Goal: Transaction & Acquisition: Download file/media

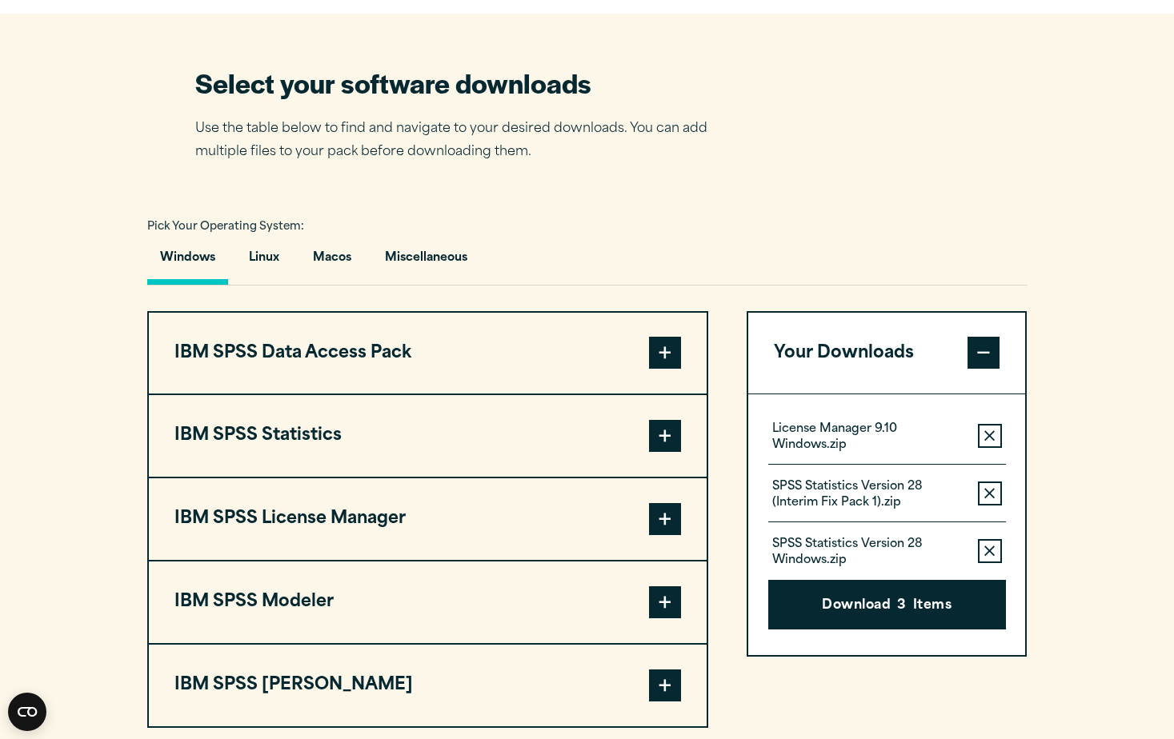
scroll to position [1040, 0]
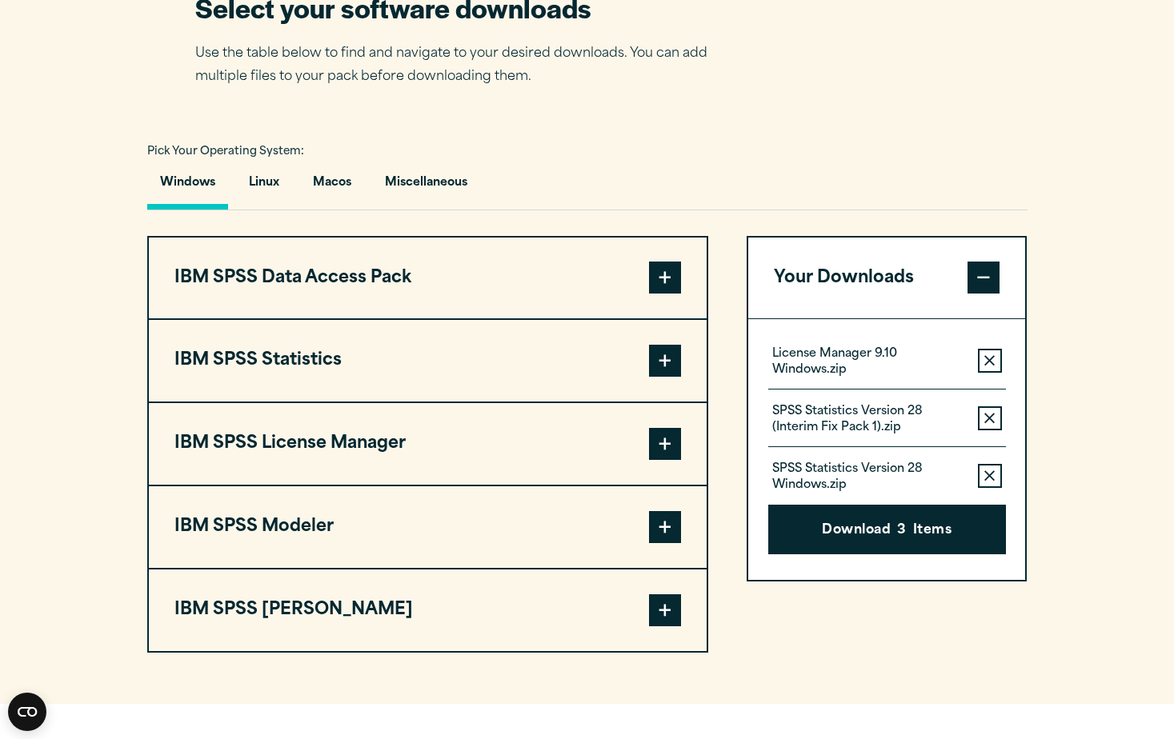
click at [669, 368] on span at bounding box center [665, 361] width 32 height 32
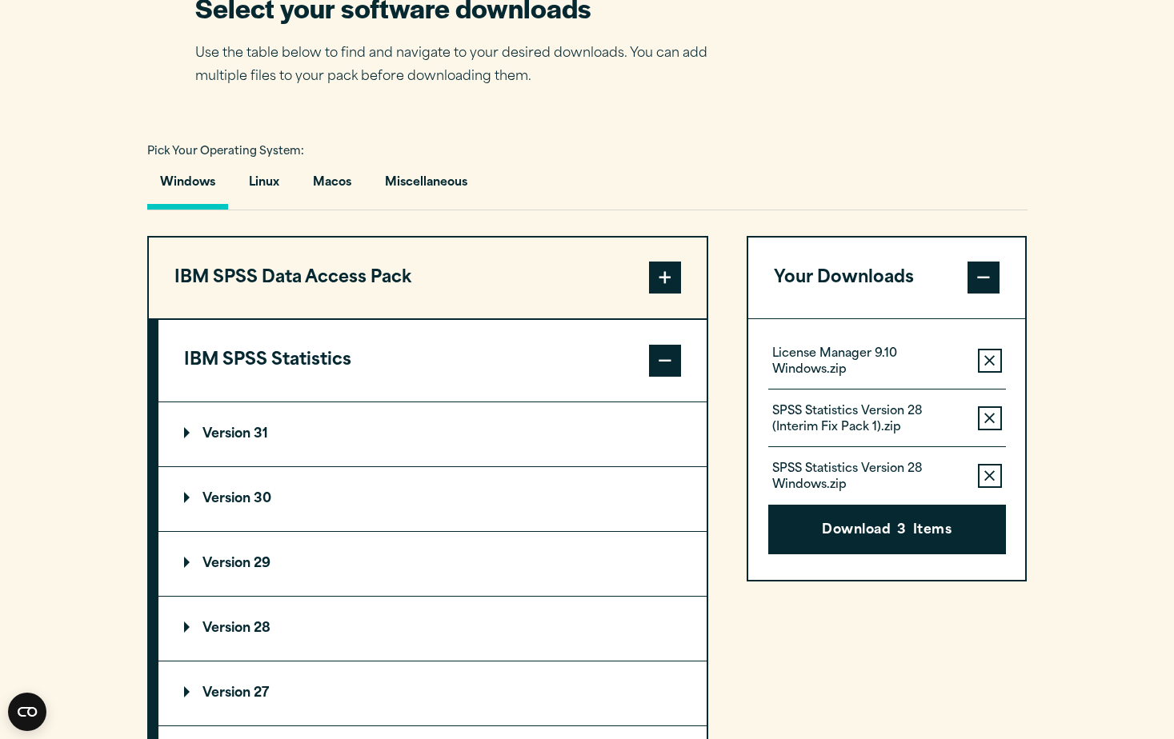
click at [228, 430] on p "Version 31" at bounding box center [226, 434] width 84 height 13
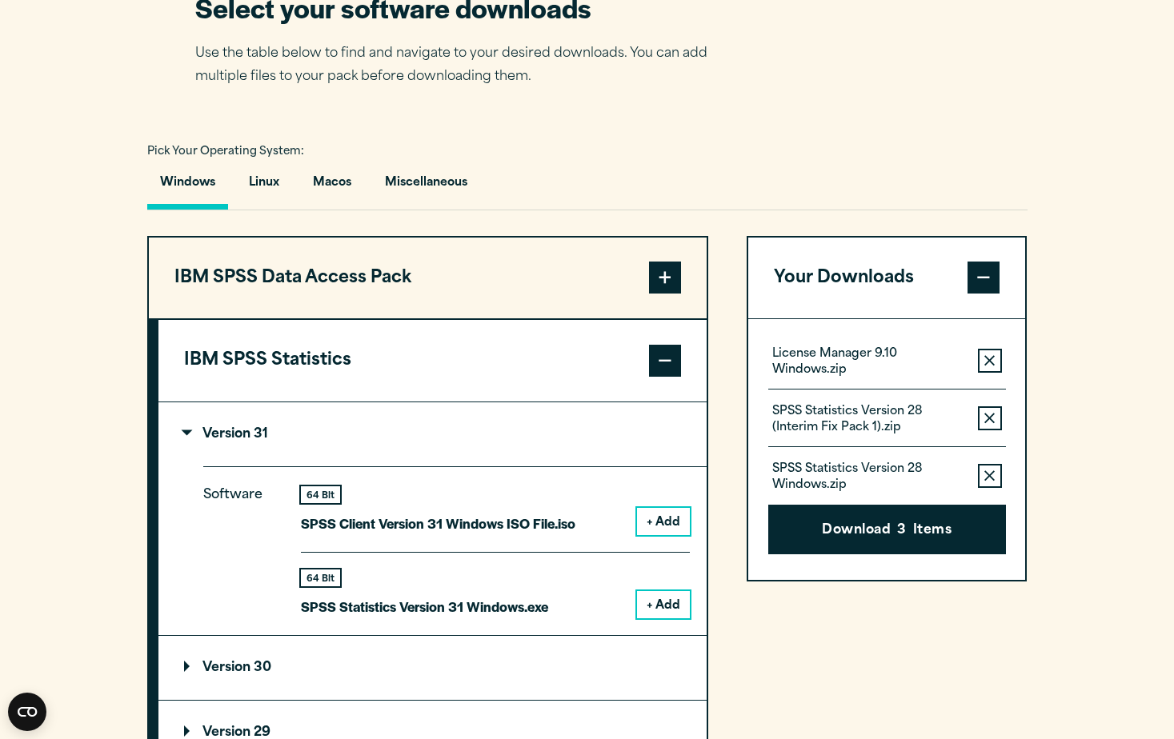
click at [662, 604] on button "+ Add" at bounding box center [663, 604] width 53 height 27
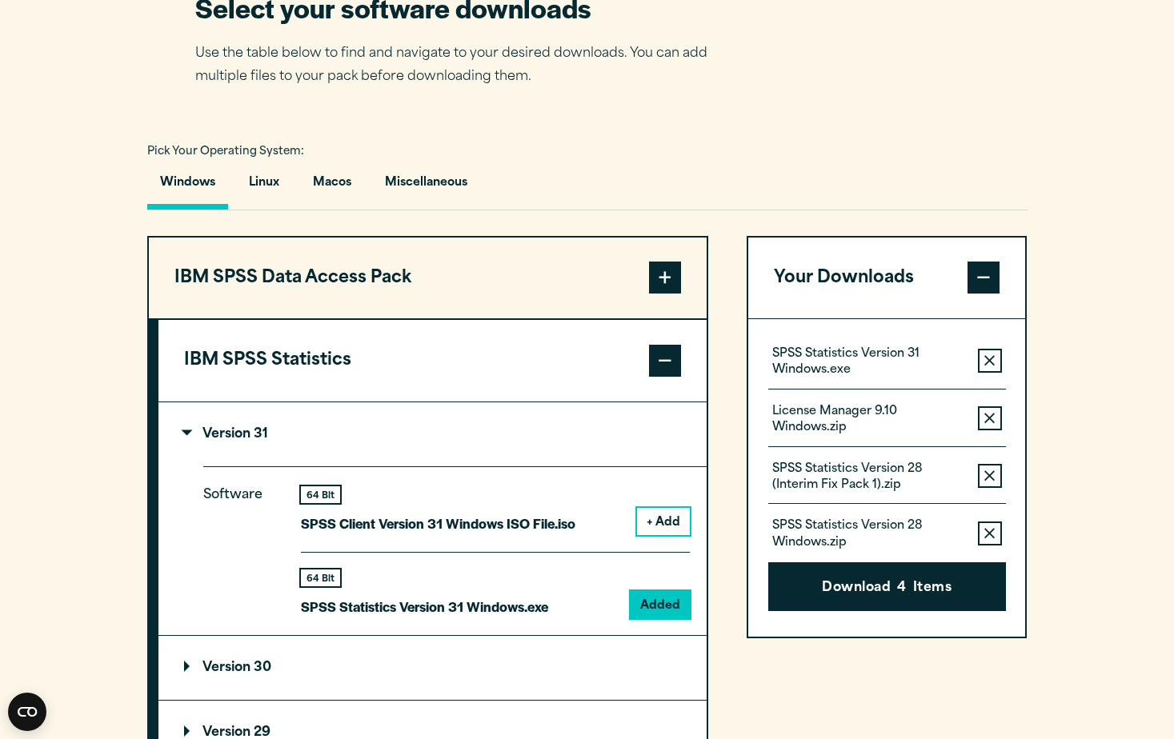
click at [986, 470] on icon "button" at bounding box center [989, 475] width 10 height 11
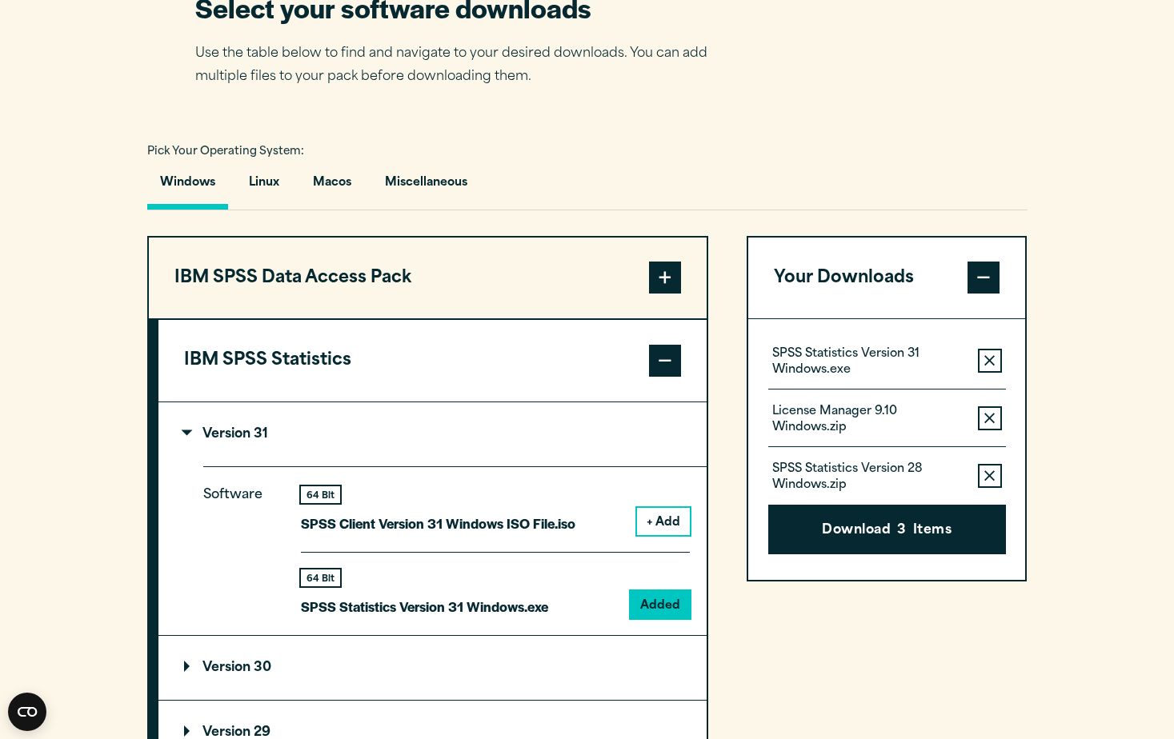
click at [989, 477] on icon "button" at bounding box center [989, 475] width 10 height 10
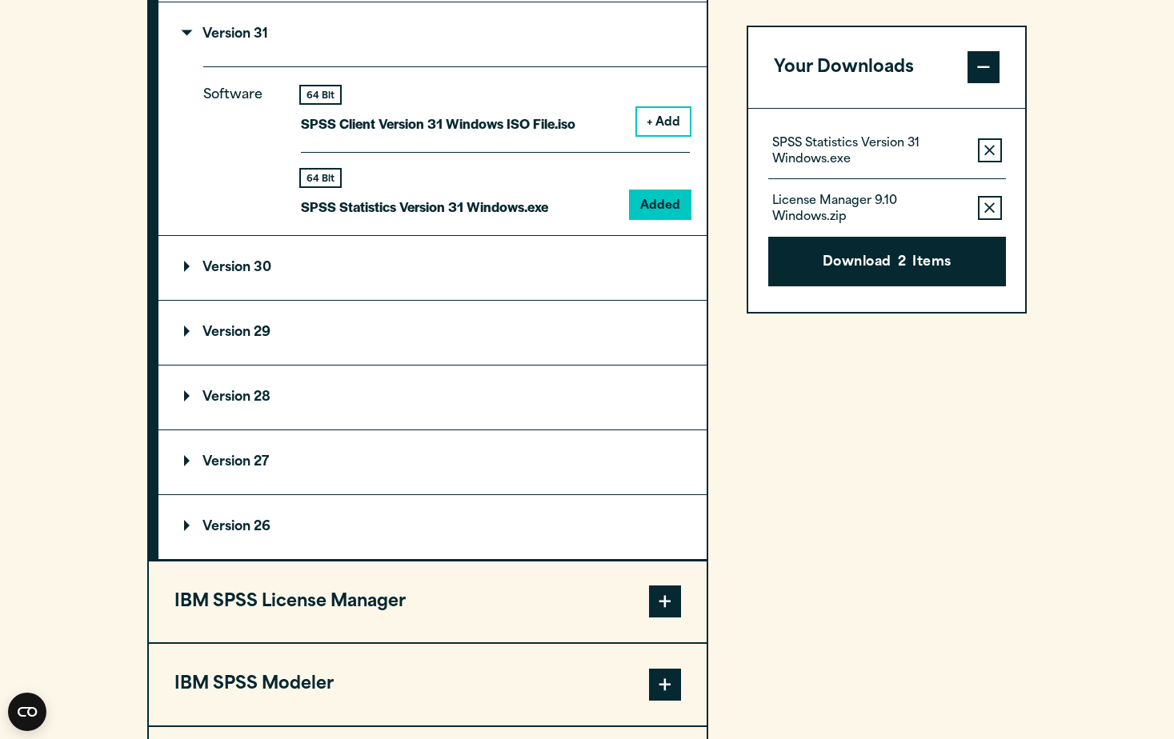
scroll to position [1200, 0]
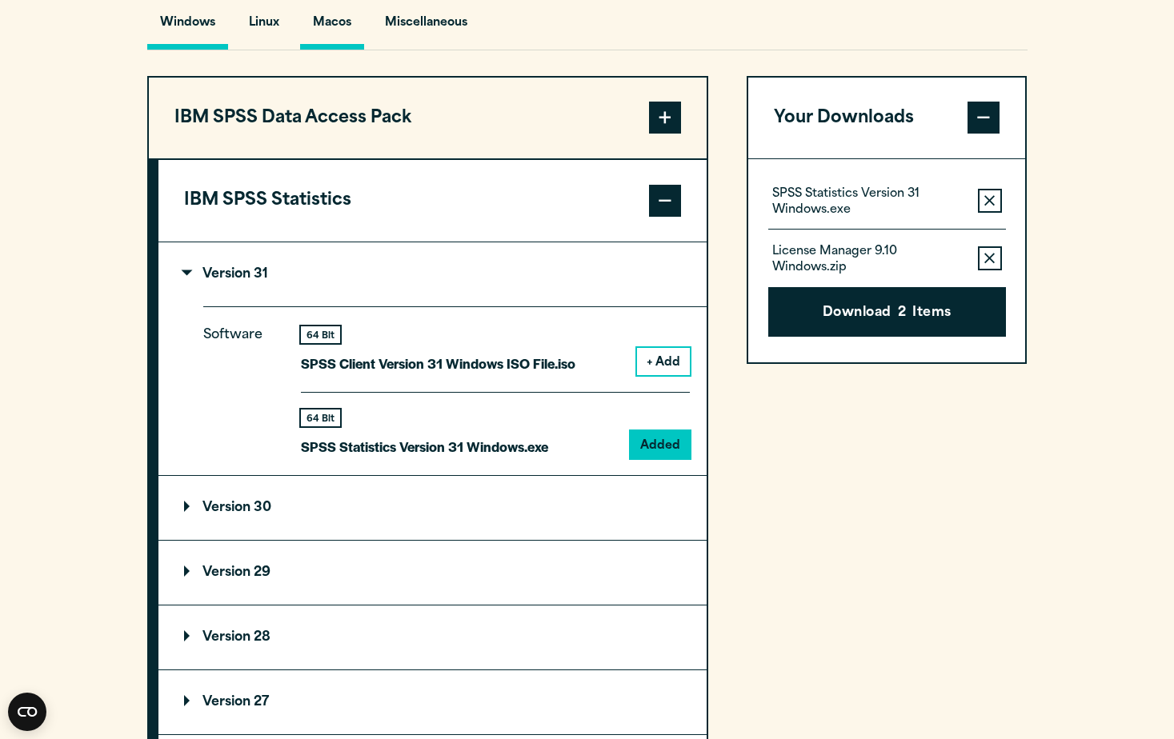
click at [342, 30] on button "Macos" at bounding box center [332, 27] width 64 height 46
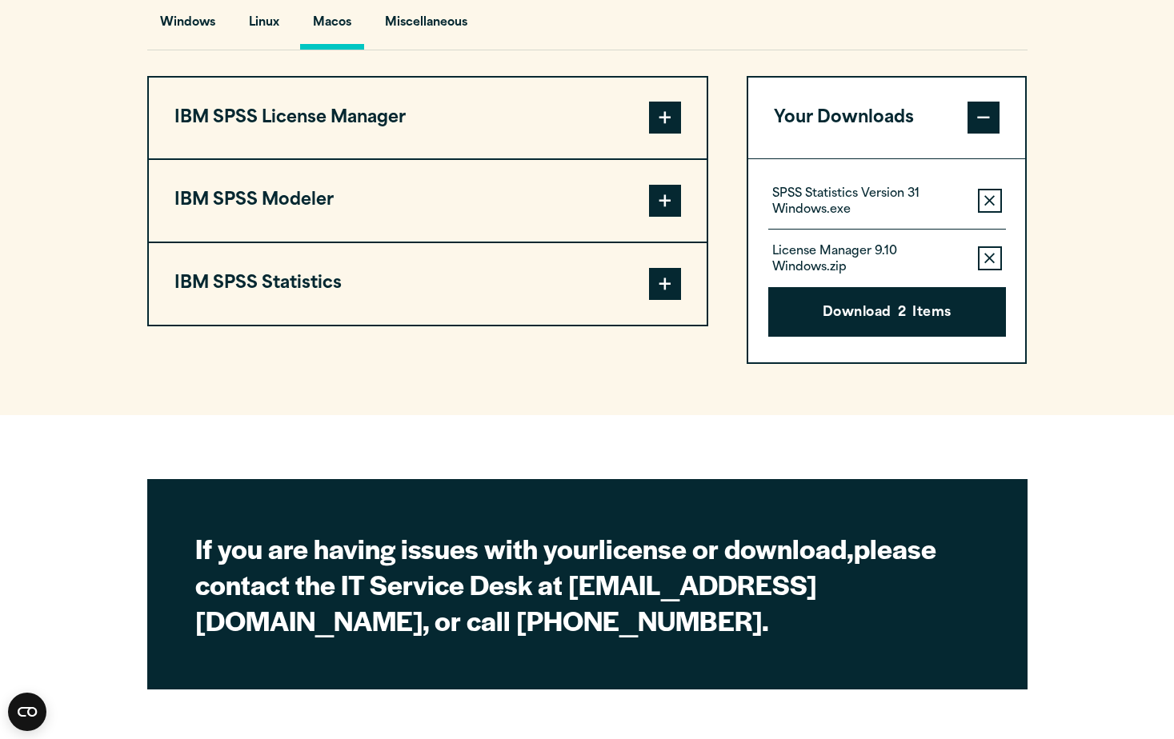
click at [664, 282] on span at bounding box center [665, 284] width 32 height 32
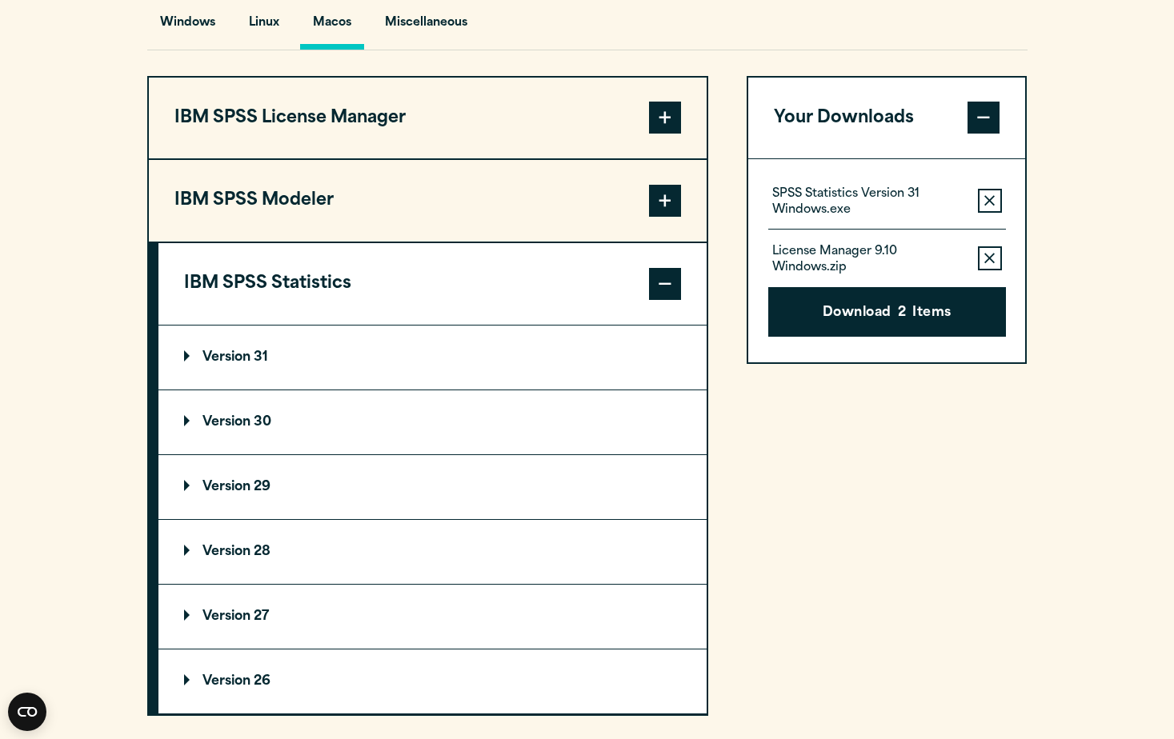
click at [246, 358] on p "Version 31" at bounding box center [226, 357] width 84 height 13
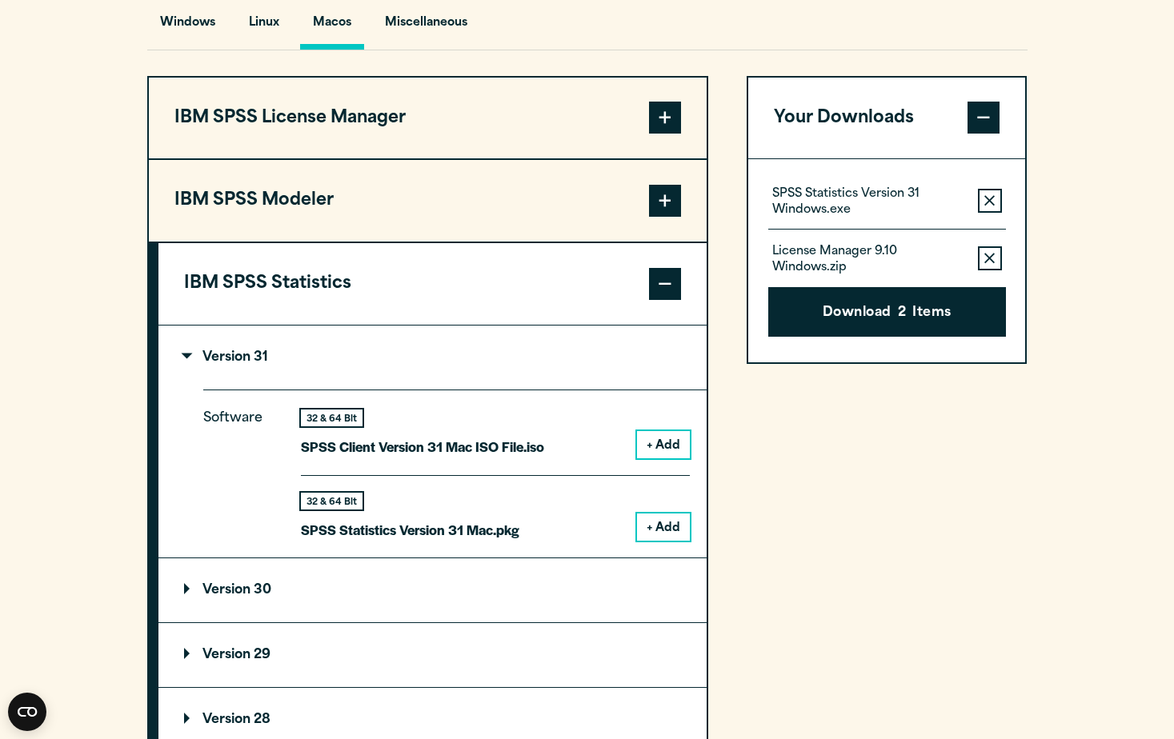
click at [657, 531] on button "+ Add" at bounding box center [663, 527] width 53 height 27
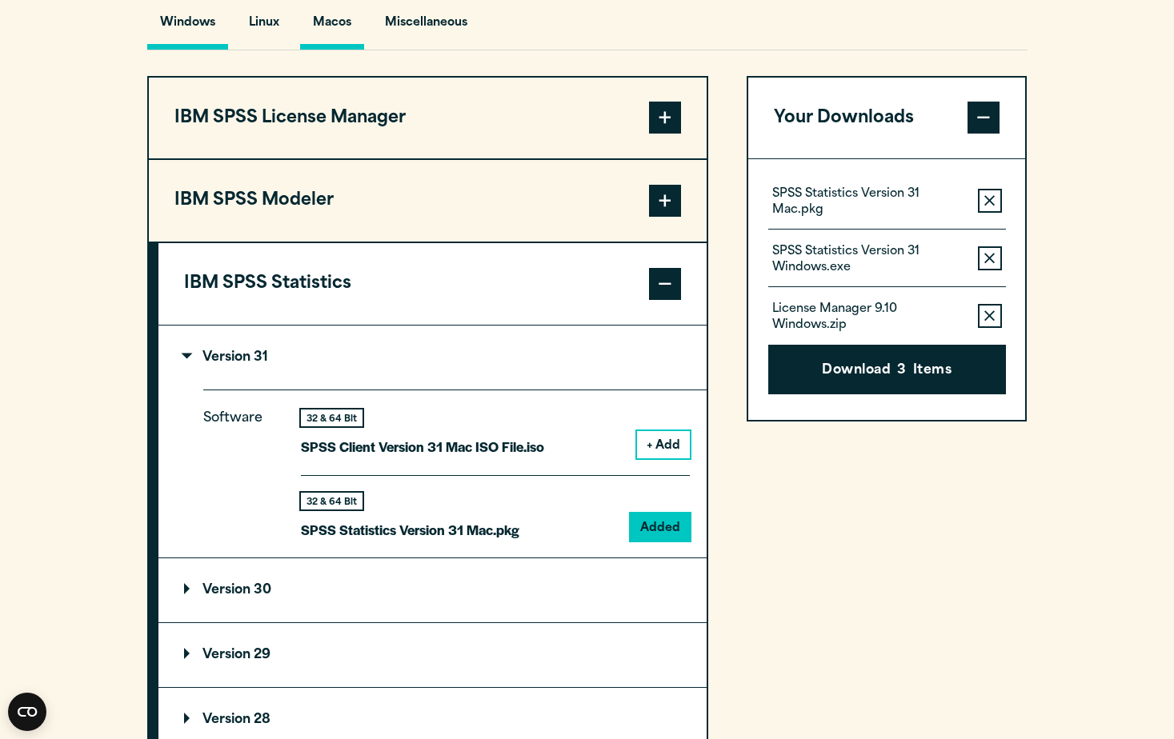
click at [185, 30] on button "Windows" at bounding box center [187, 27] width 81 height 46
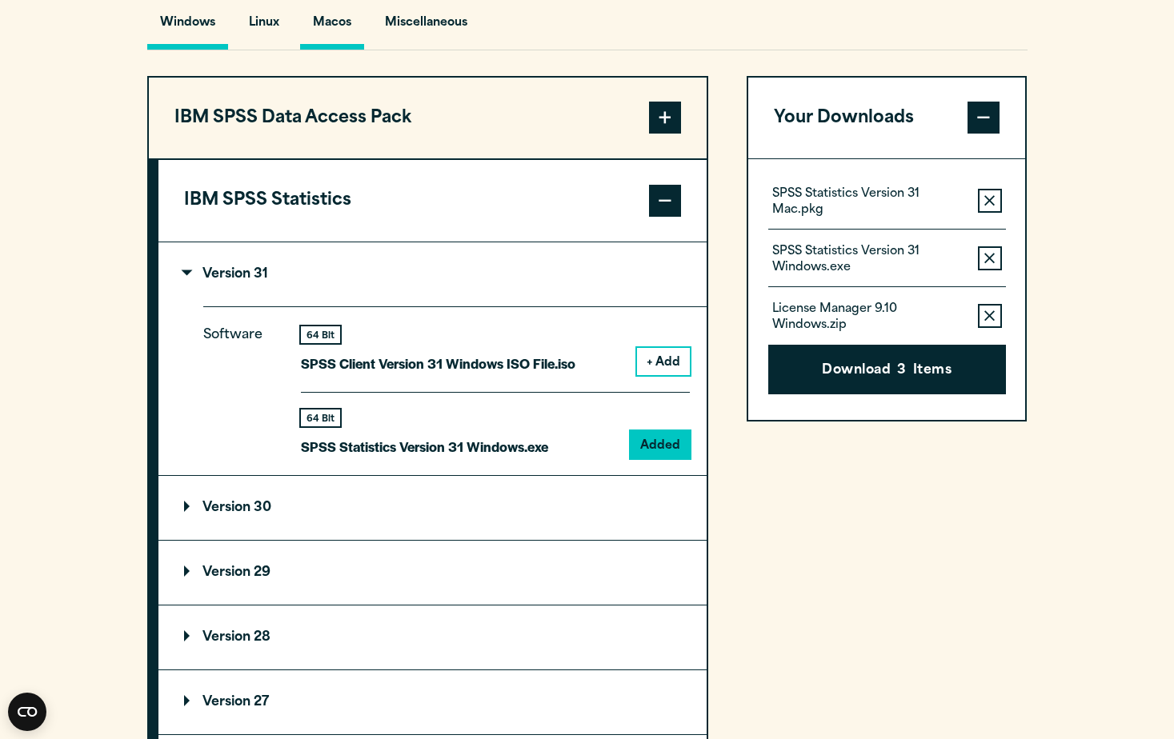
click at [334, 33] on button "Macos" at bounding box center [332, 27] width 64 height 46
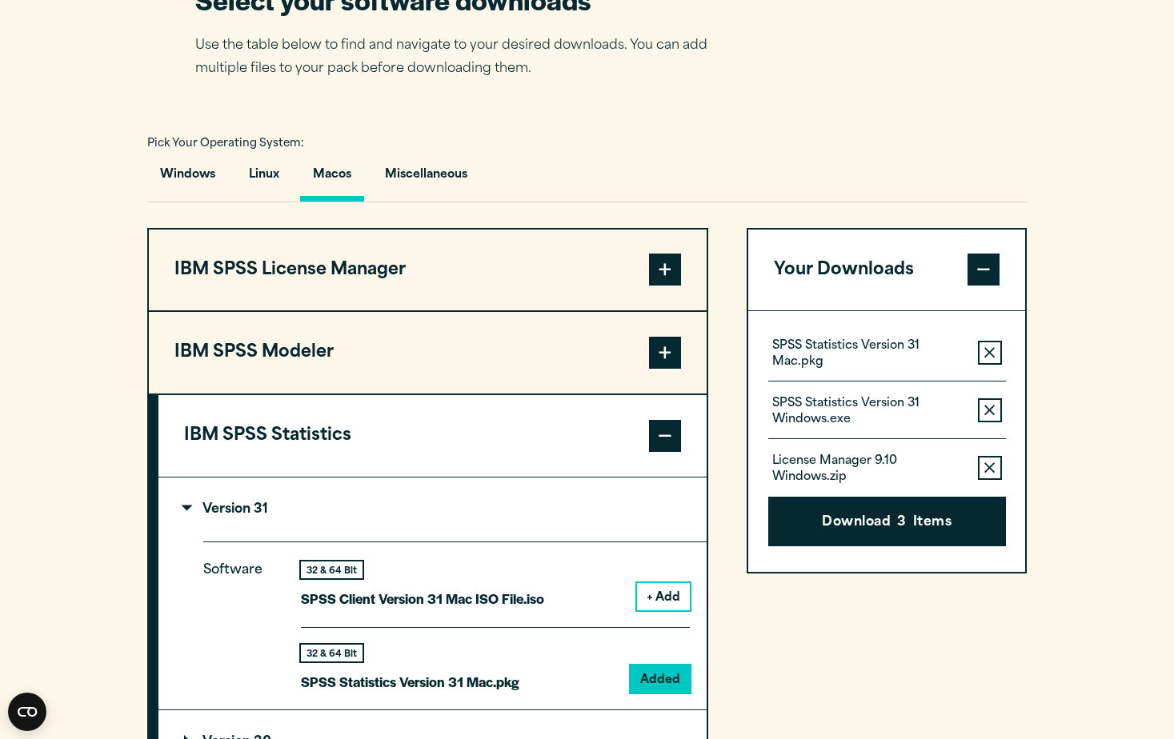
scroll to position [1040, 0]
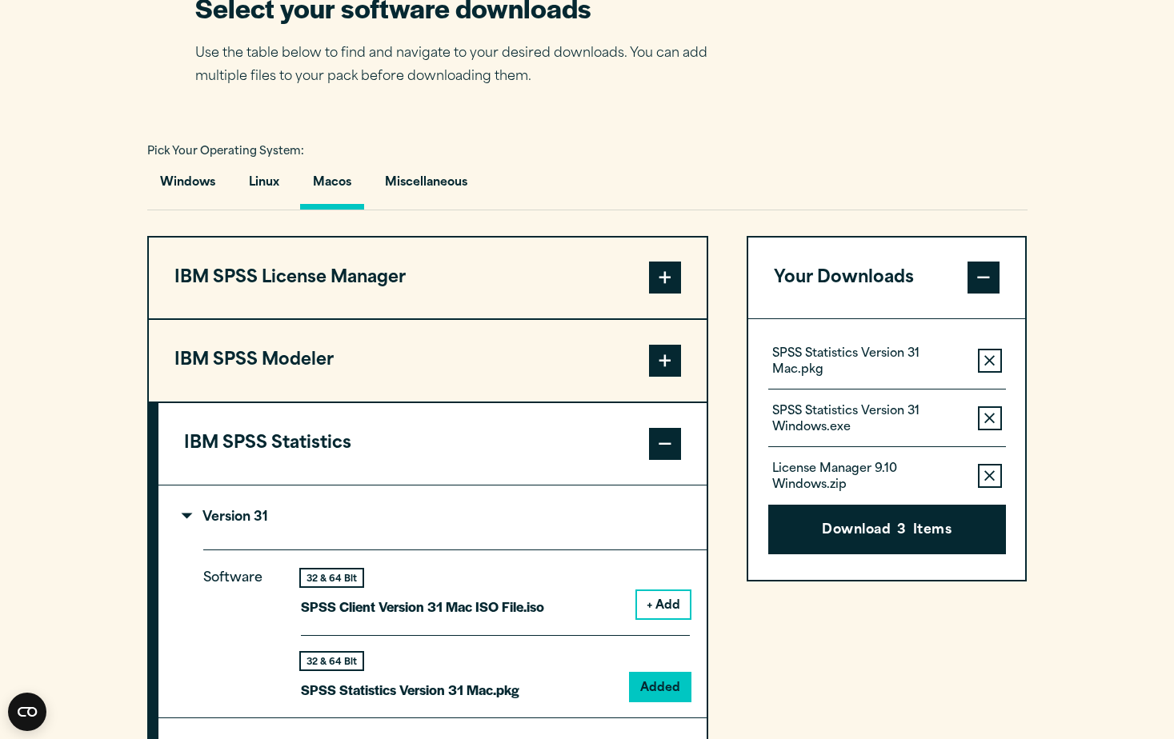
click at [379, 286] on button "IBM SPSS License Manager" at bounding box center [428, 279] width 558 height 82
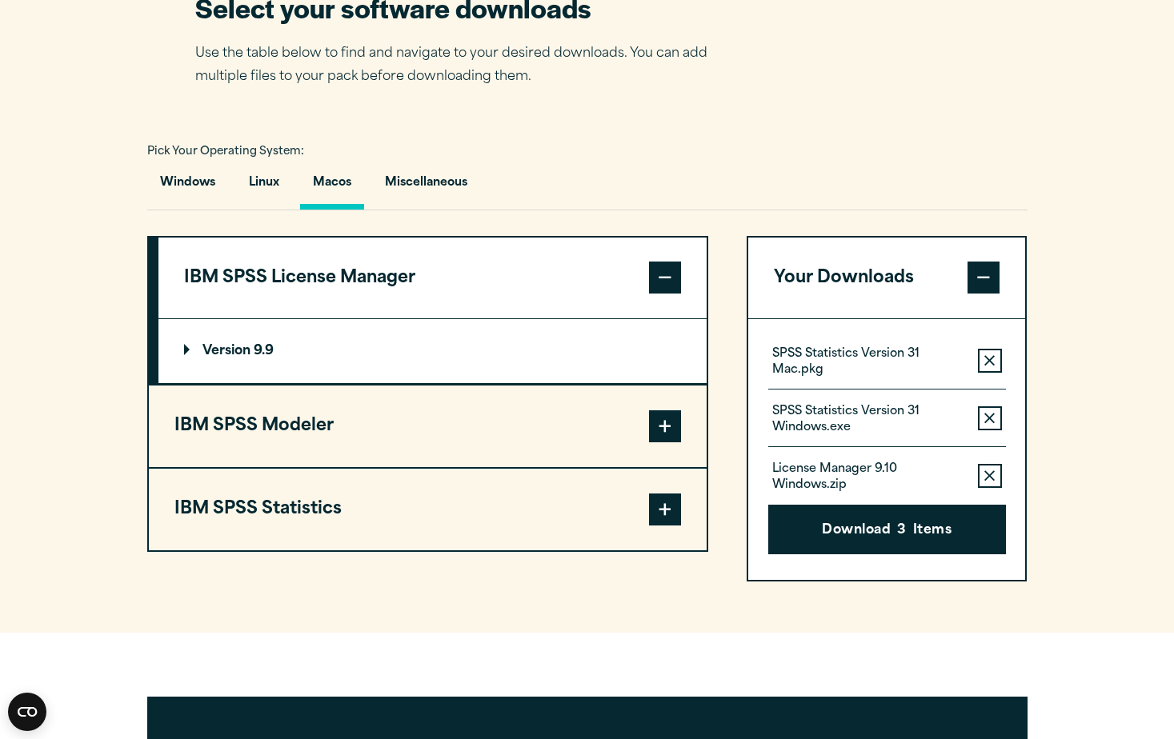
click at [575, 353] on summary "Version 9.9" at bounding box center [432, 351] width 548 height 64
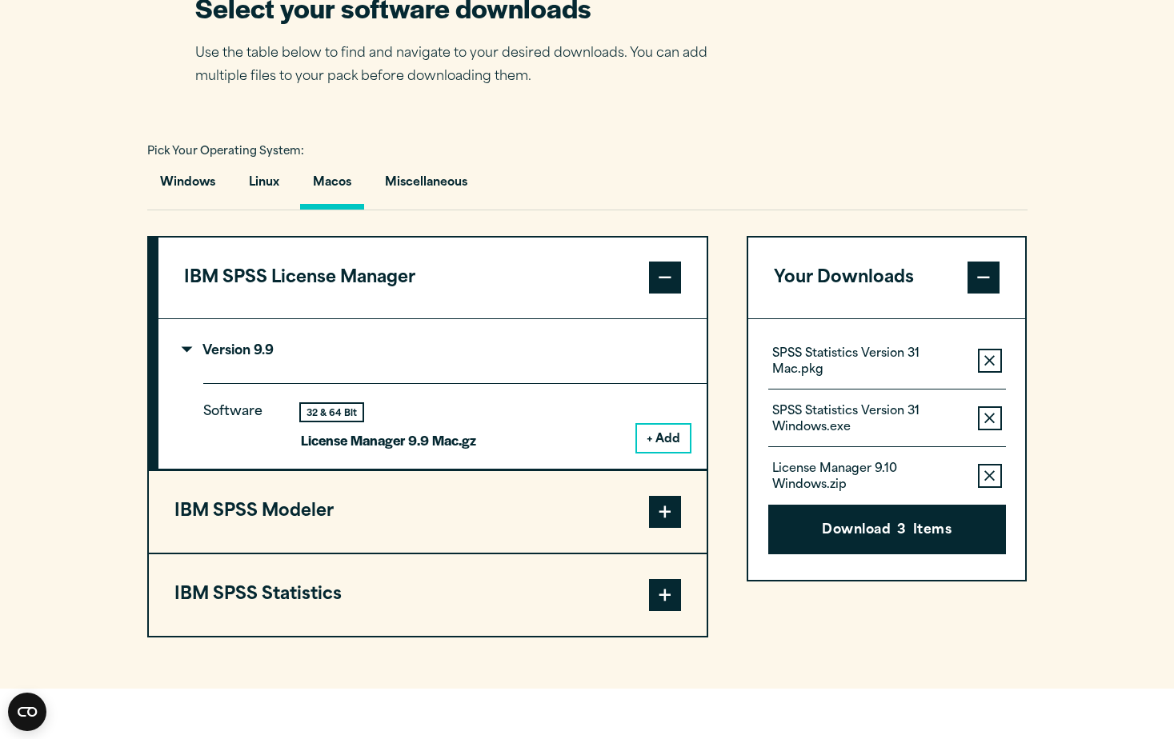
click at [670, 434] on button "+ Add" at bounding box center [663, 438] width 53 height 27
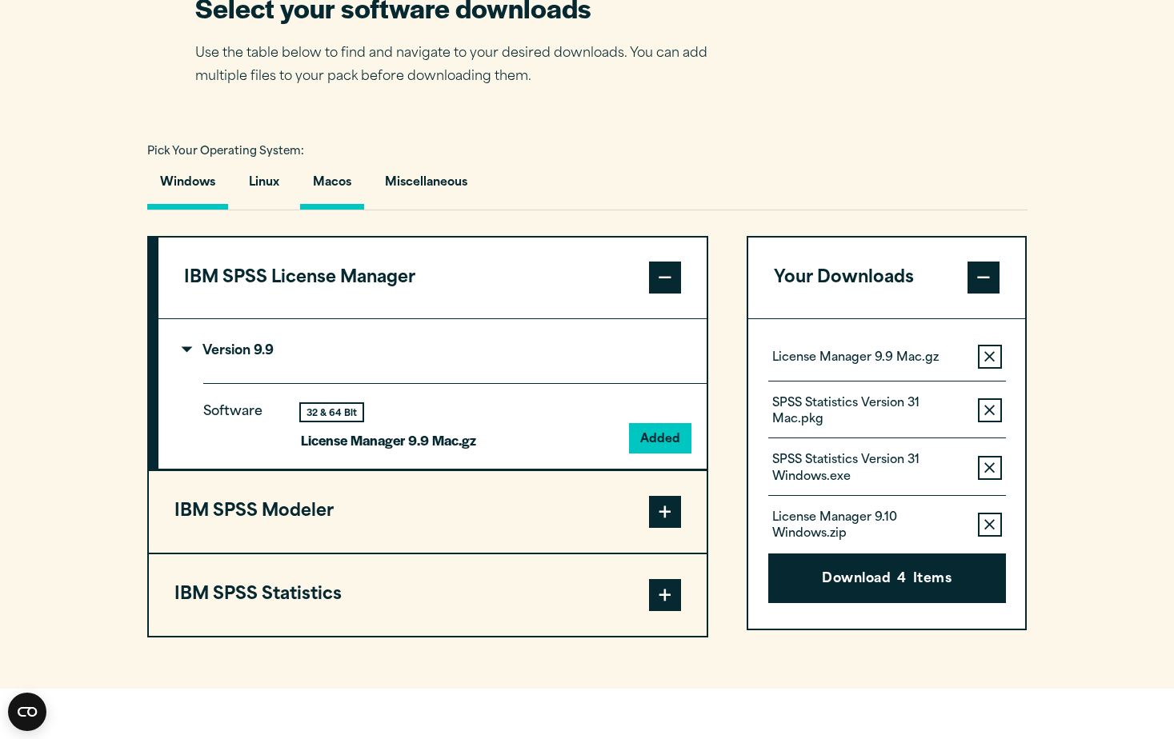
click at [194, 186] on button "Windows" at bounding box center [187, 187] width 81 height 46
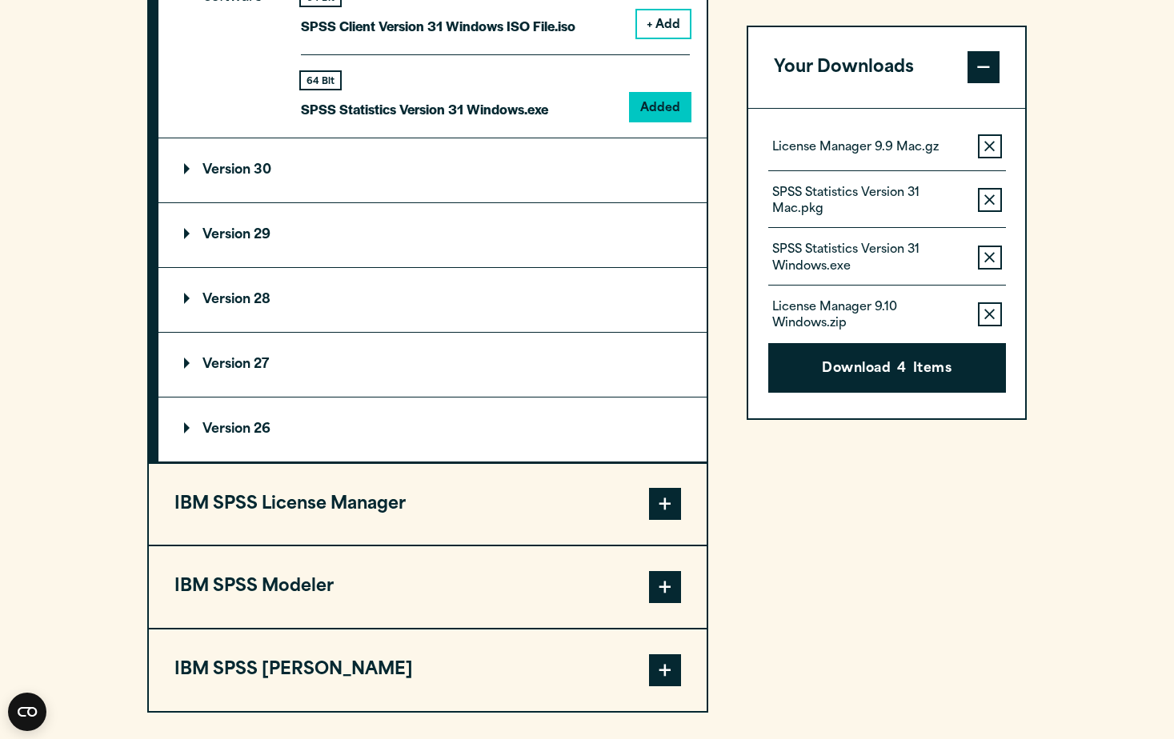
scroll to position [1680, 0]
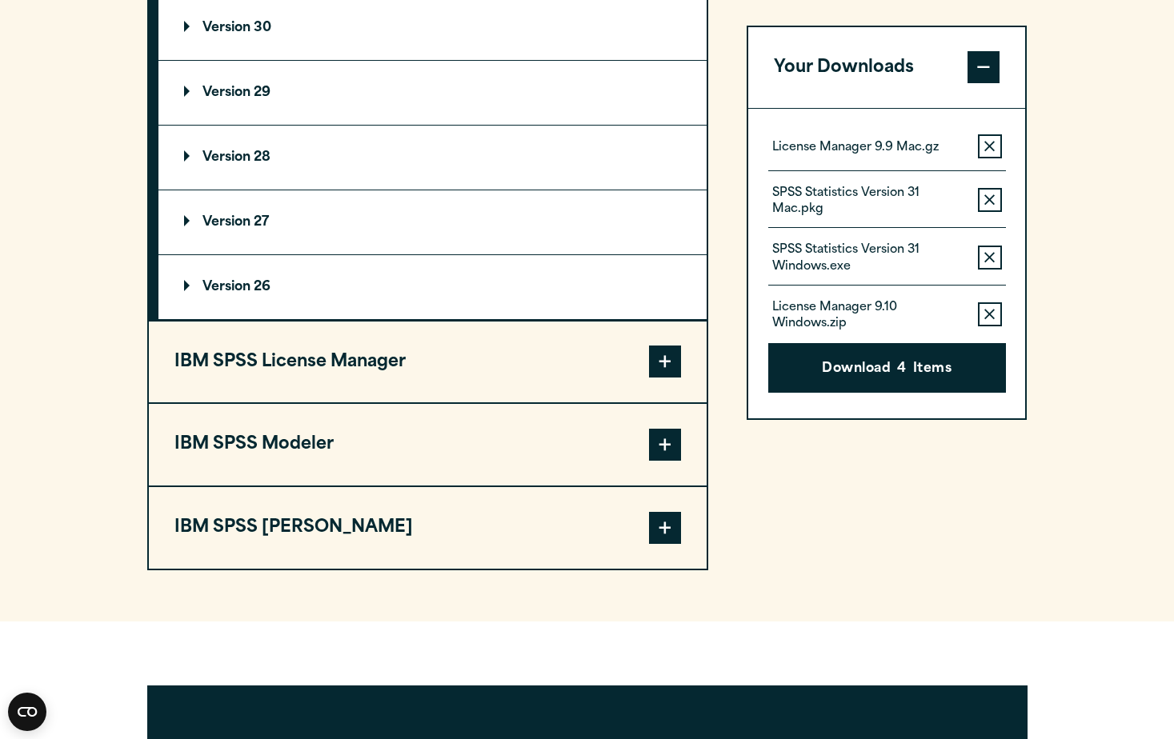
click at [666, 371] on span at bounding box center [665, 362] width 32 height 32
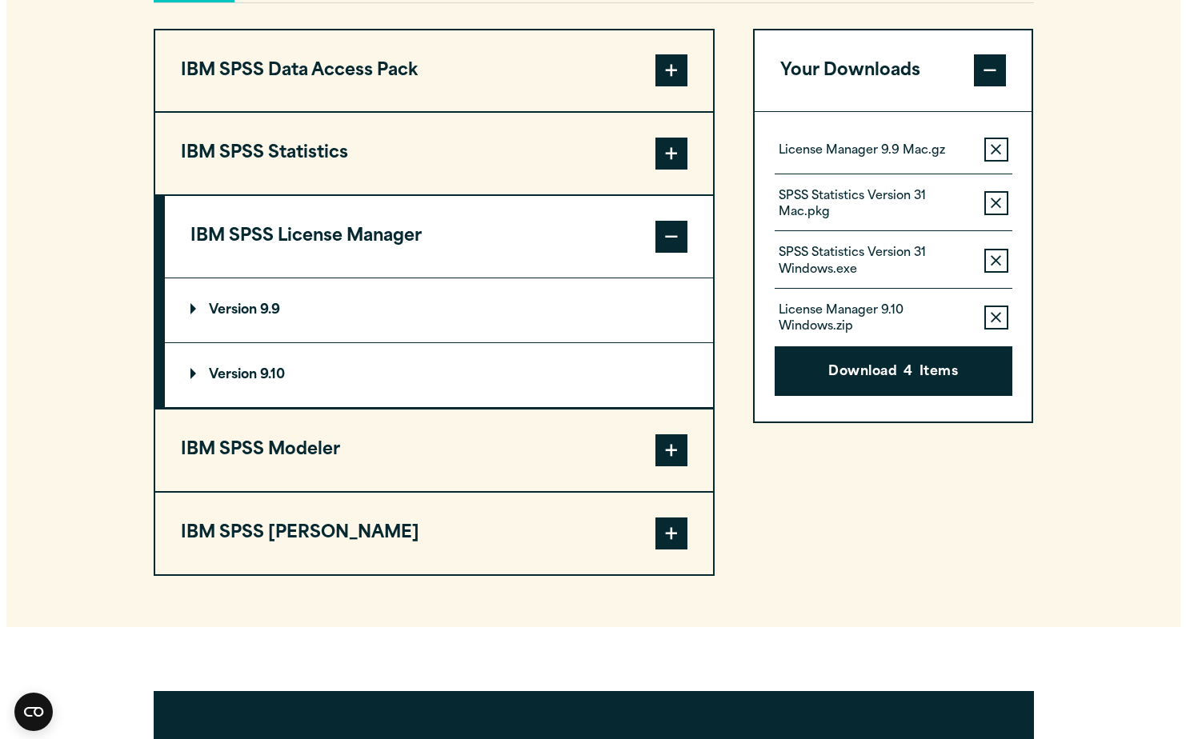
scroll to position [1243, 0]
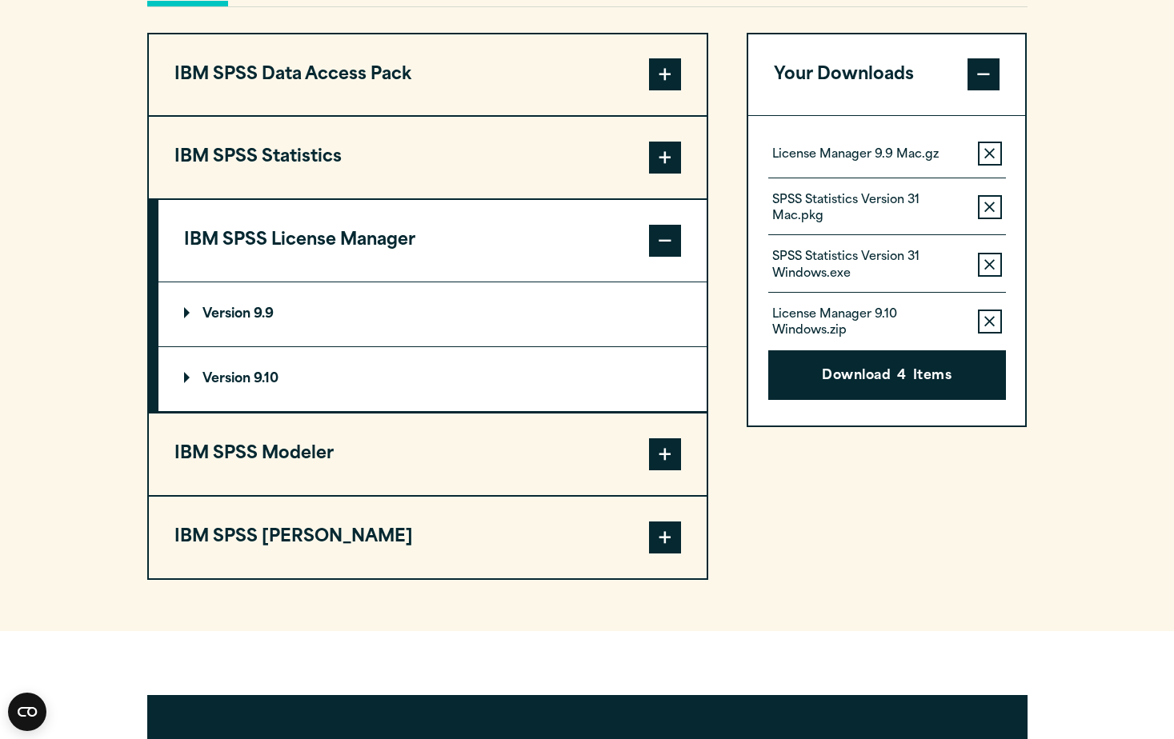
click at [646, 382] on summary "Version 9.10" at bounding box center [432, 379] width 548 height 64
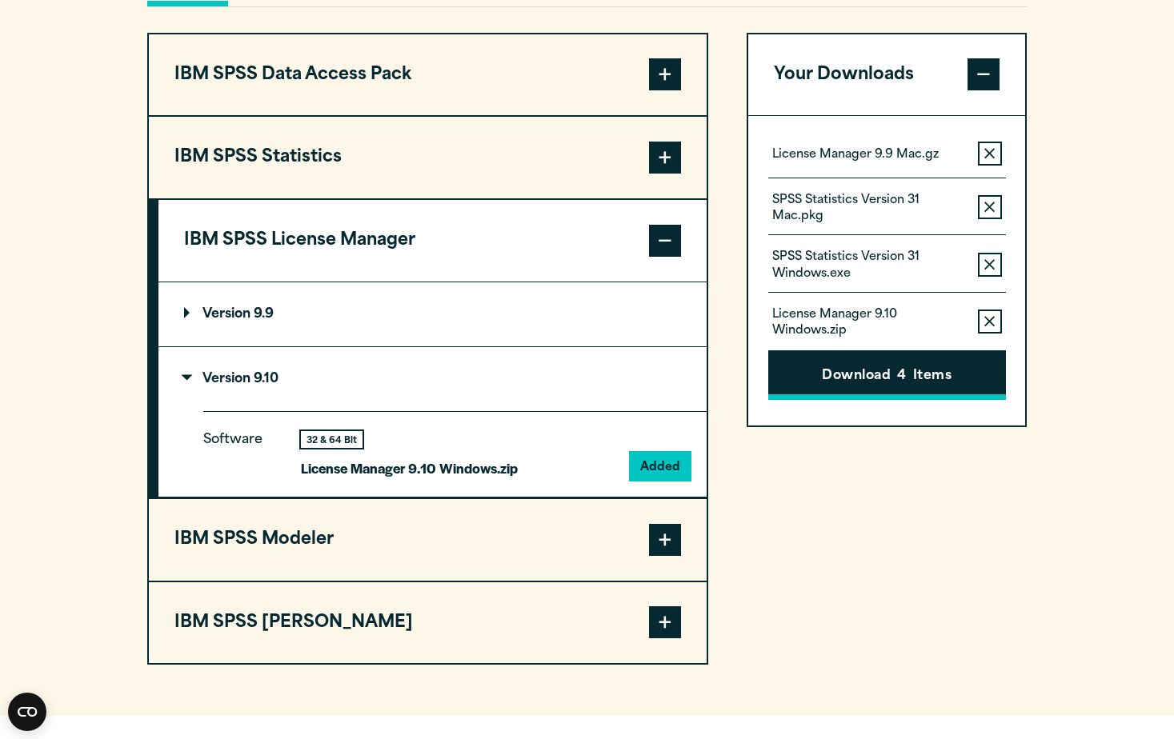
click at [911, 376] on button "Download 4 Items" at bounding box center [887, 375] width 238 height 50
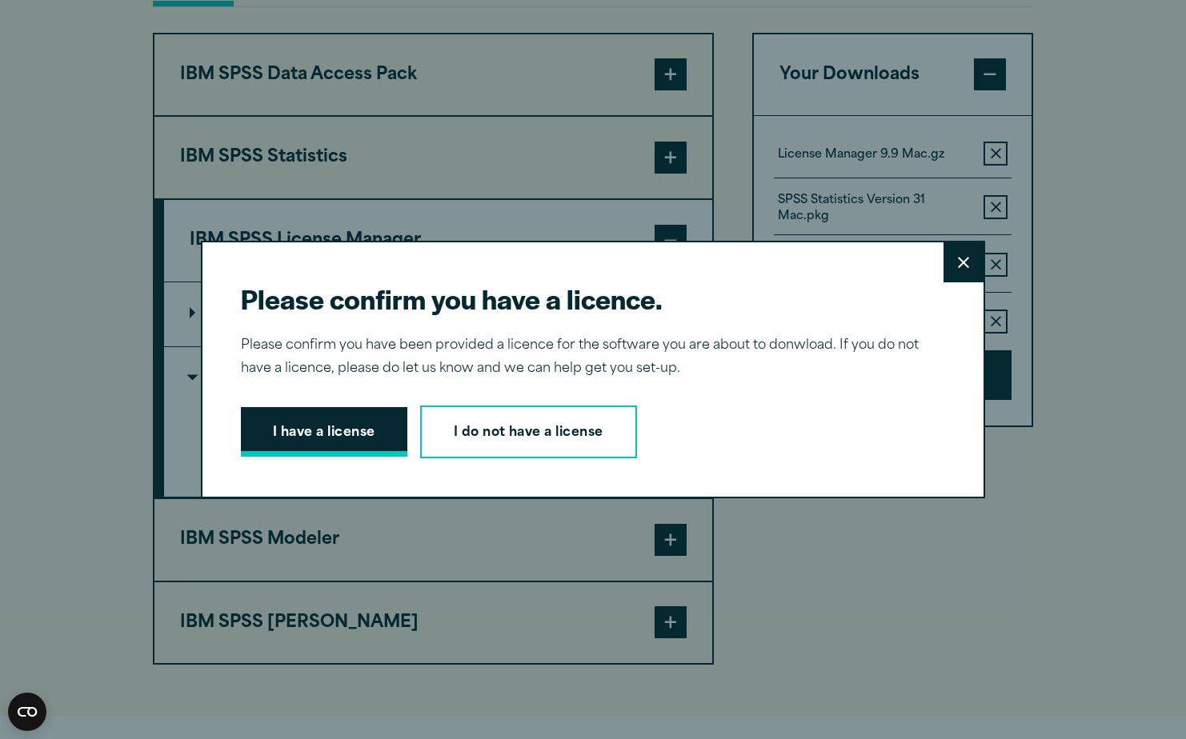
click at [344, 435] on button "I have a license" at bounding box center [324, 432] width 166 height 50
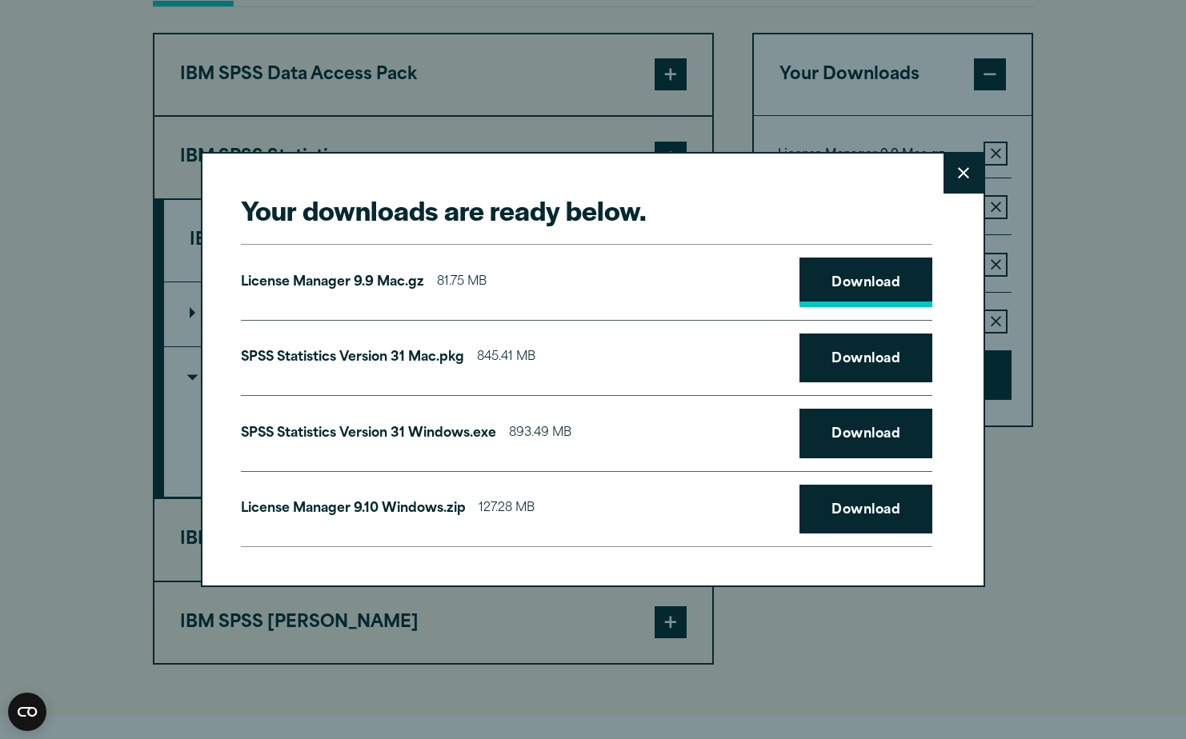
click at [874, 286] on link "Download" at bounding box center [865, 283] width 133 height 50
click at [858, 350] on link "Download" at bounding box center [865, 359] width 133 height 50
click at [852, 424] on link "Download" at bounding box center [865, 434] width 133 height 50
click at [862, 505] on link "Download" at bounding box center [865, 510] width 133 height 50
